Goal: Task Accomplishment & Management: Complete application form

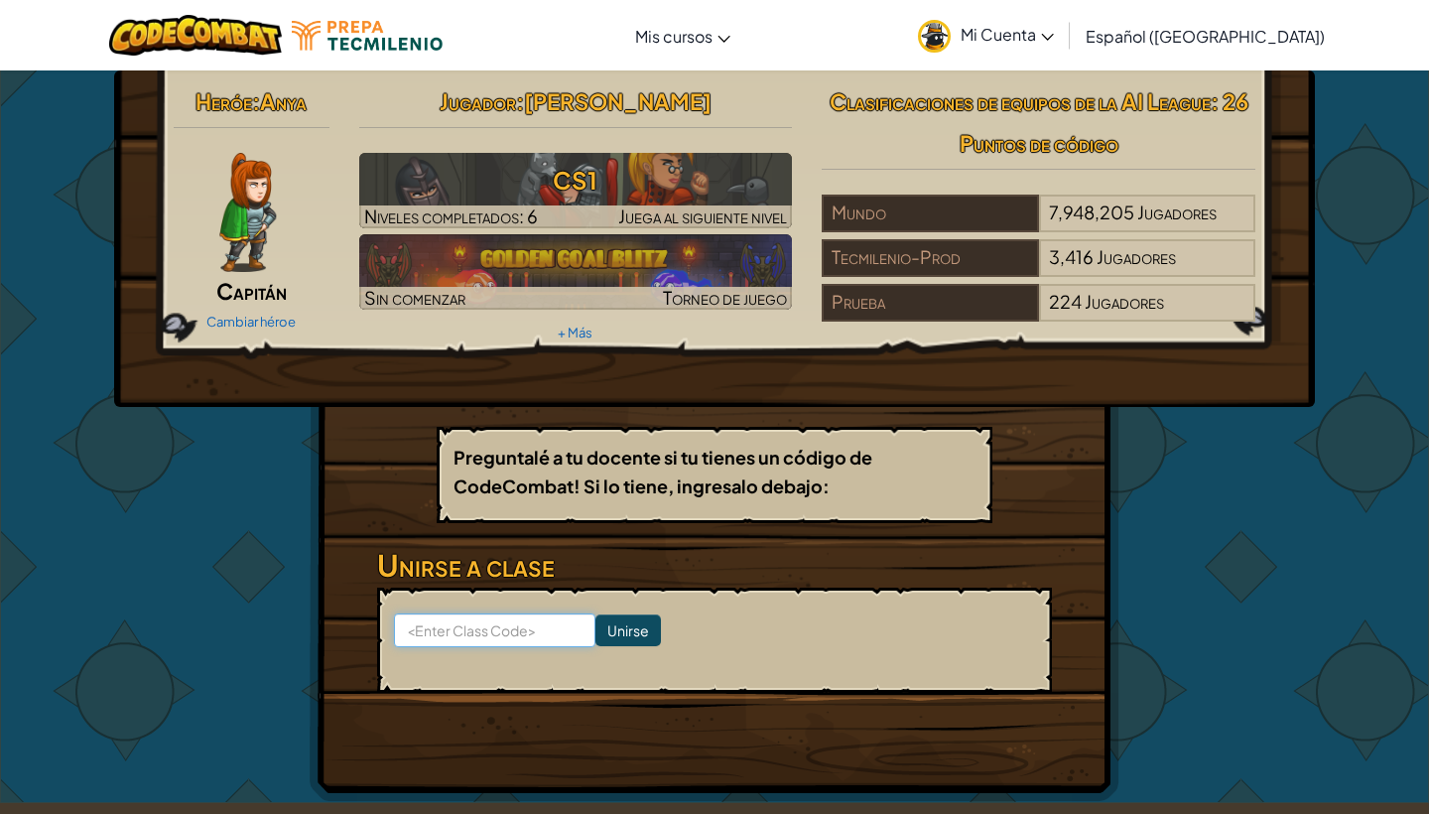
click at [543, 637] on input at bounding box center [494, 630] width 201 height 34
type input "ShipPaintMusic"
click at [624, 630] on input "Unirse" at bounding box center [627, 630] width 65 height 32
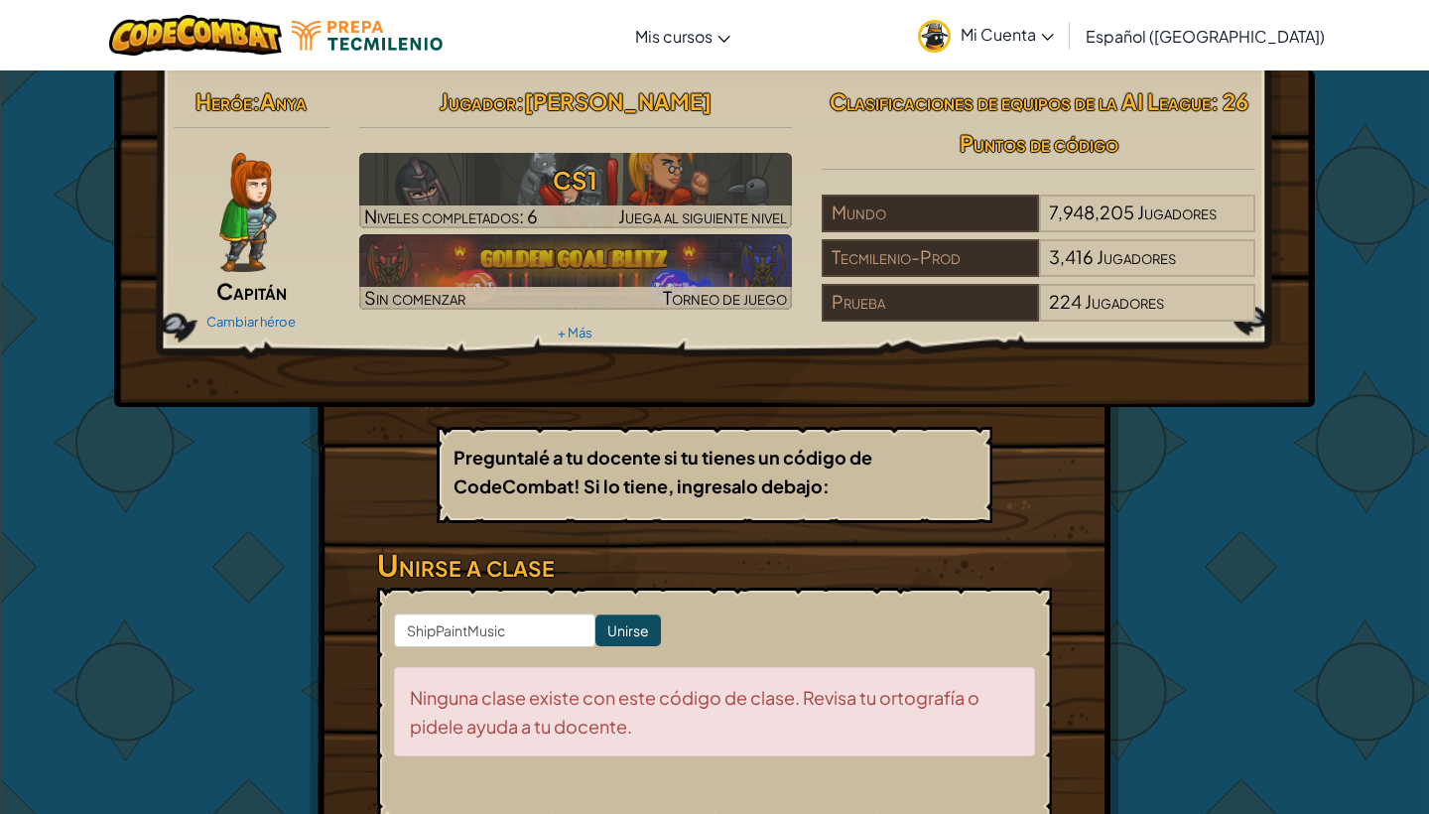
click at [630, 641] on input "Unirse" at bounding box center [627, 630] width 65 height 32
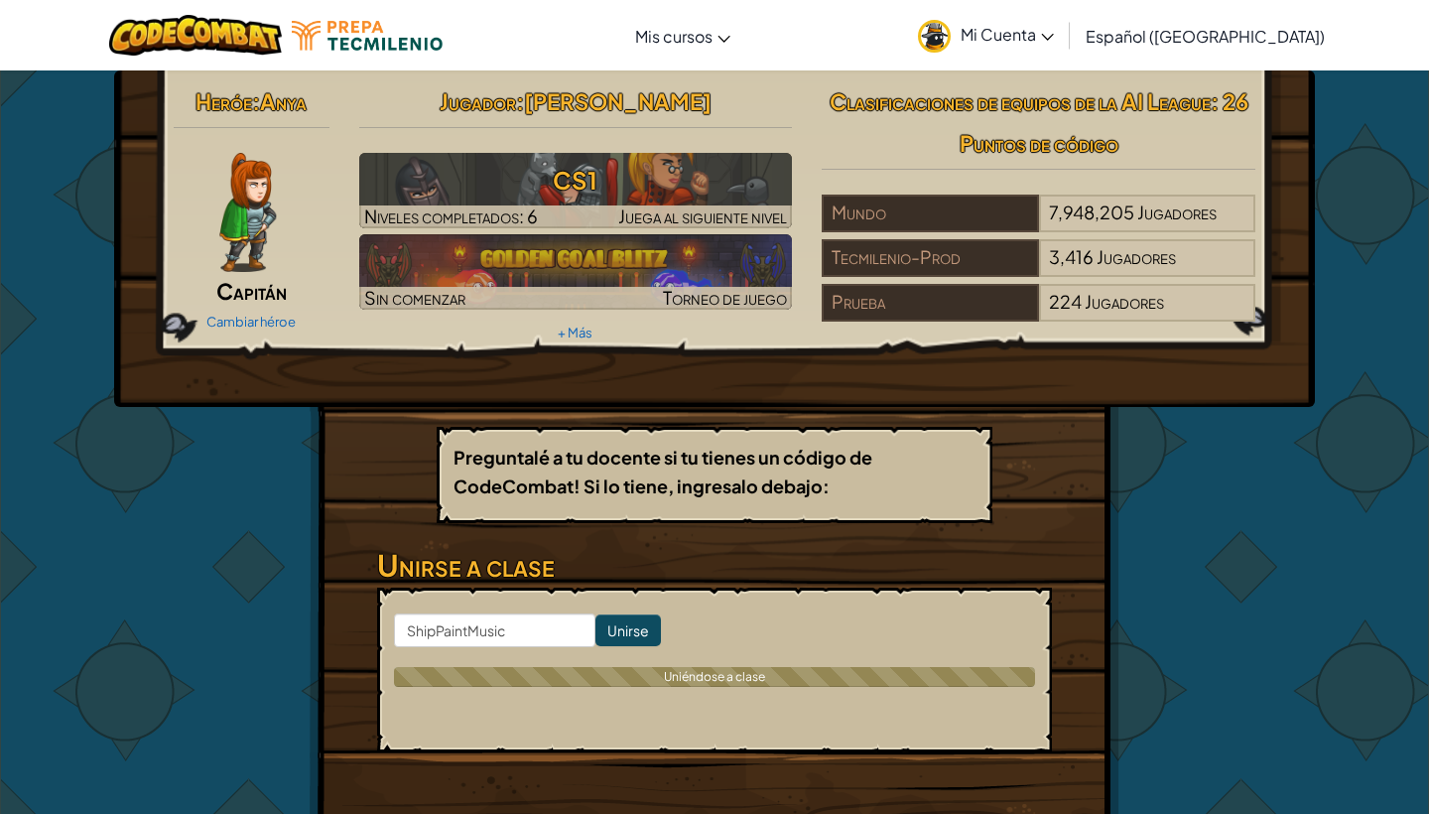
click at [630, 641] on input "Unirse" at bounding box center [627, 630] width 65 height 32
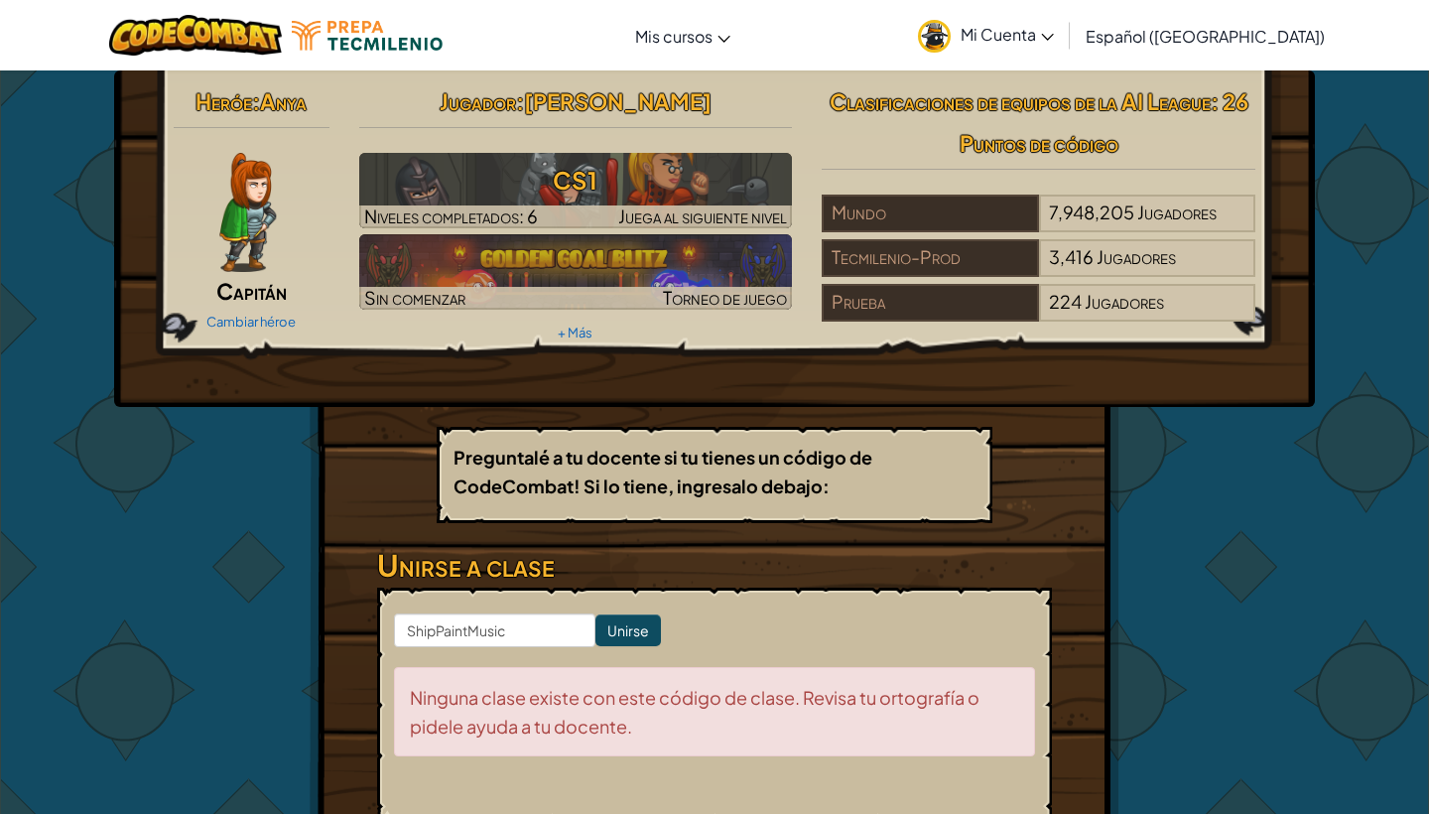
click at [630, 641] on input "Unirse" at bounding box center [627, 630] width 65 height 32
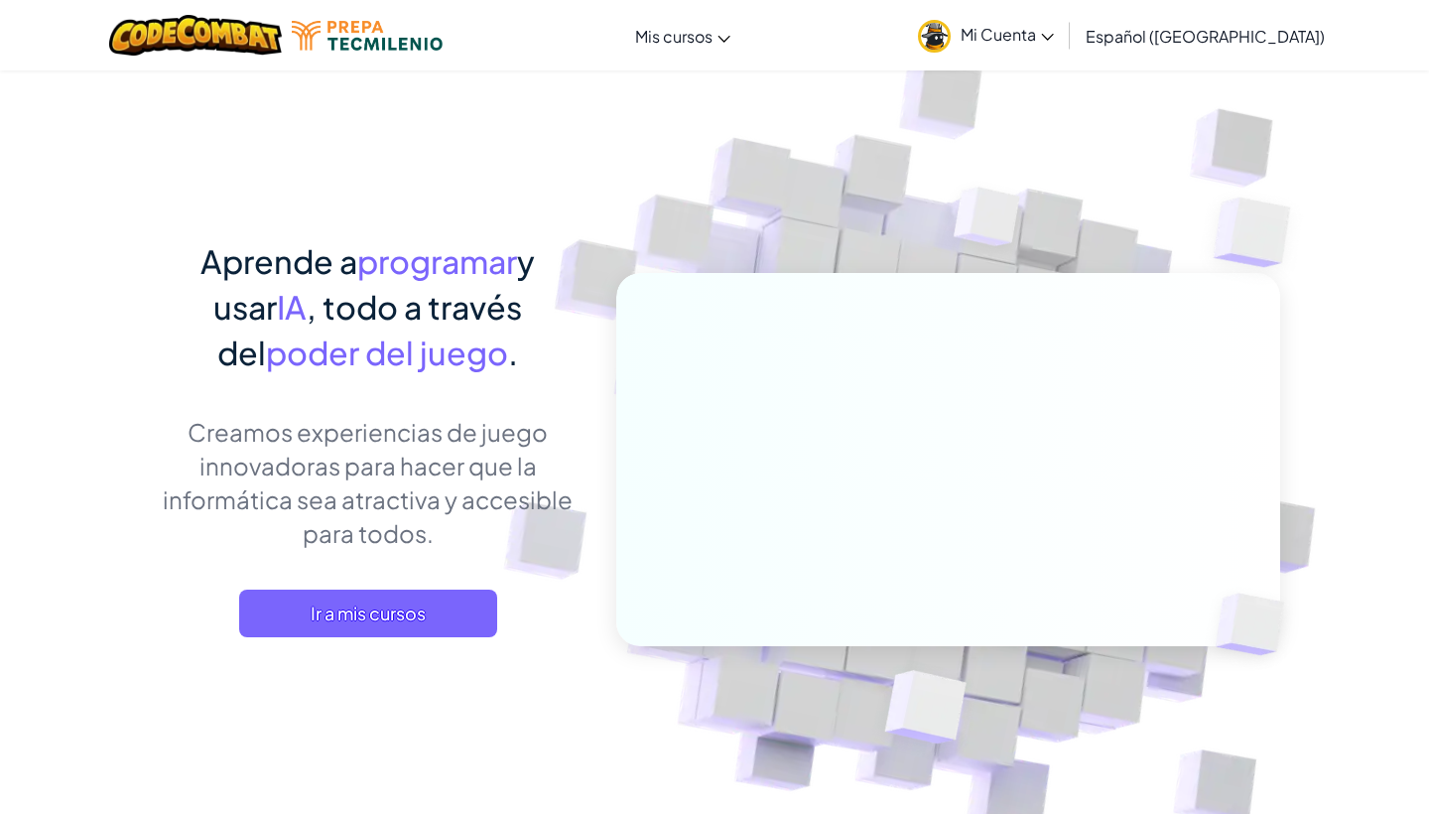
click at [1084, 115] on img at bounding box center [935, 437] width 1102 height 1102
click at [1054, 31] on span "Mi Cuenta" at bounding box center [1006, 34] width 93 height 21
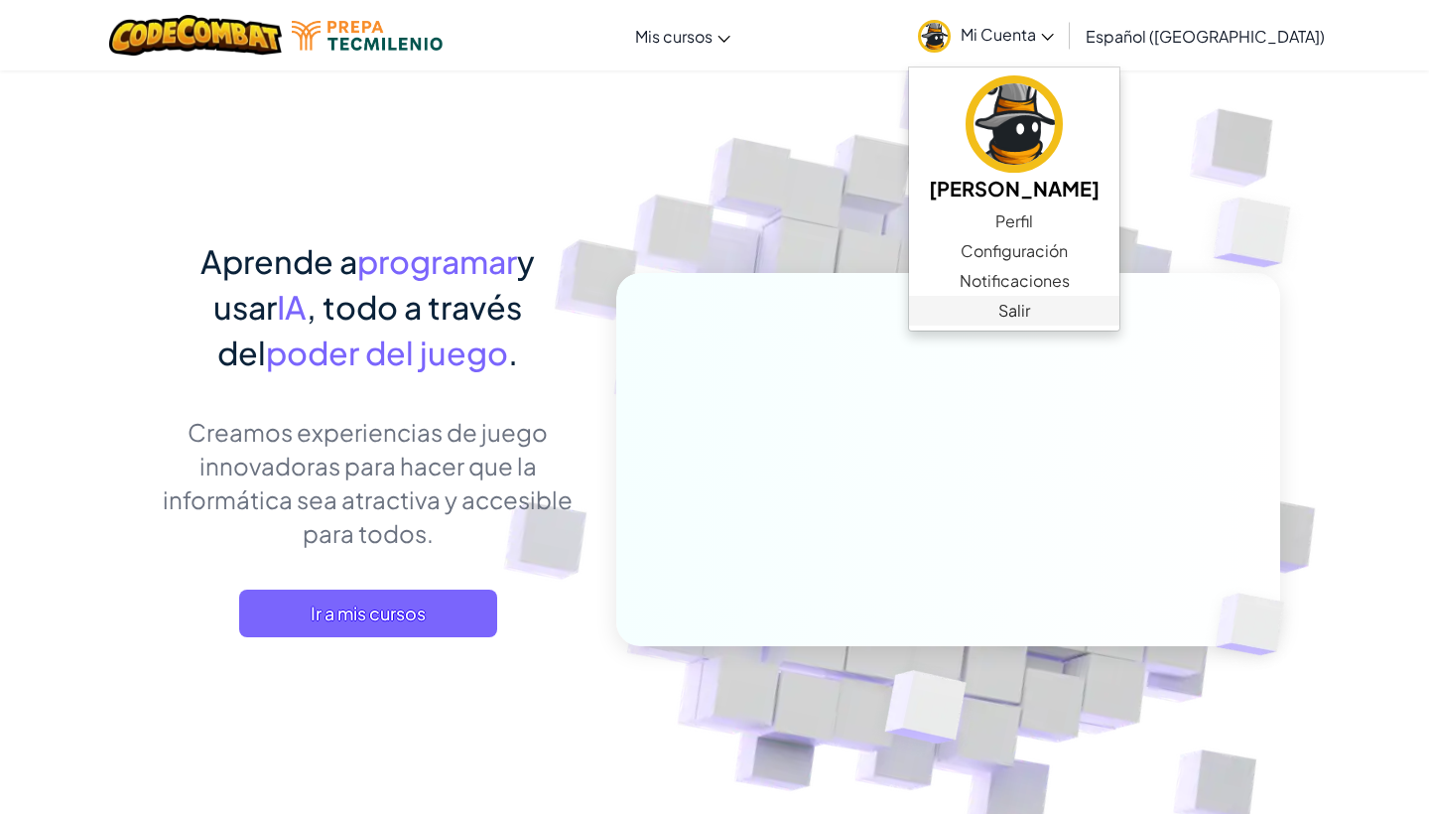
click at [1037, 313] on link "Salir" at bounding box center [1014, 311] width 210 height 30
